Goal: Task Accomplishment & Management: Use online tool/utility

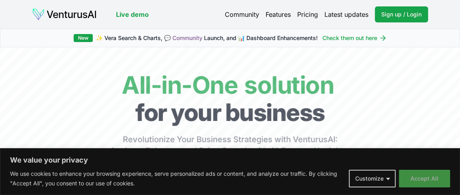
click at [438, 178] on button "Accept All" at bounding box center [423, 178] width 51 height 18
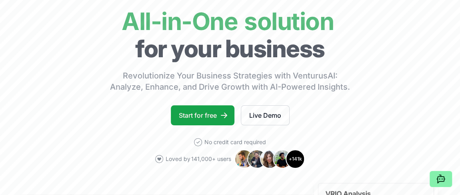
scroll to position [72, 0]
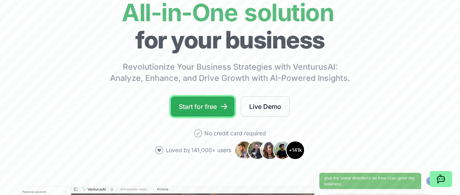
click at [203, 103] on link "Start for free" at bounding box center [203, 106] width 64 height 20
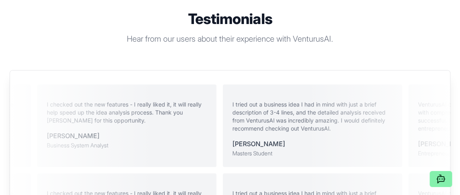
scroll to position [1417, 0]
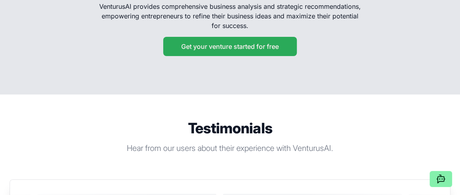
click at [221, 56] on button "Get your venture started for free" at bounding box center [229, 46] width 133 height 19
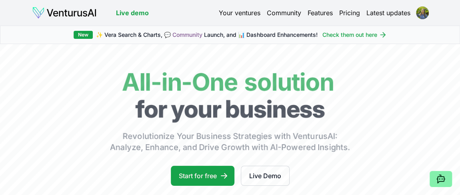
click at [230, 12] on link "Your ventures" at bounding box center [240, 13] width 42 height 10
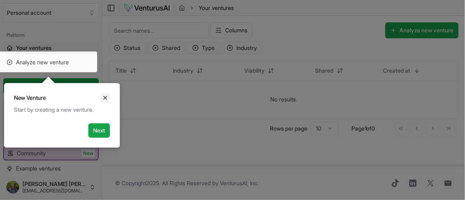
click at [106, 100] on icon "Close" at bounding box center [105, 98] width 6 height 6
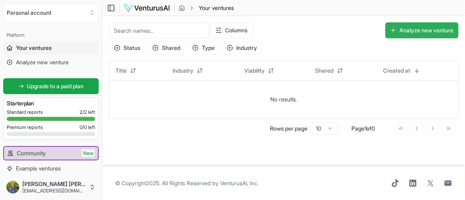
click at [445, 30] on button "Analyze new venture" at bounding box center [421, 30] width 73 height 16
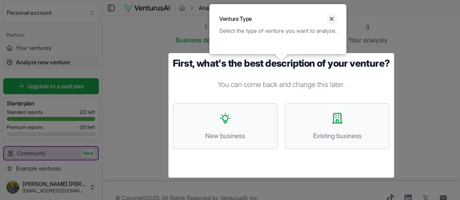
click at [334, 17] on icon "Close" at bounding box center [331, 19] width 6 height 6
